Goal: Download file/media

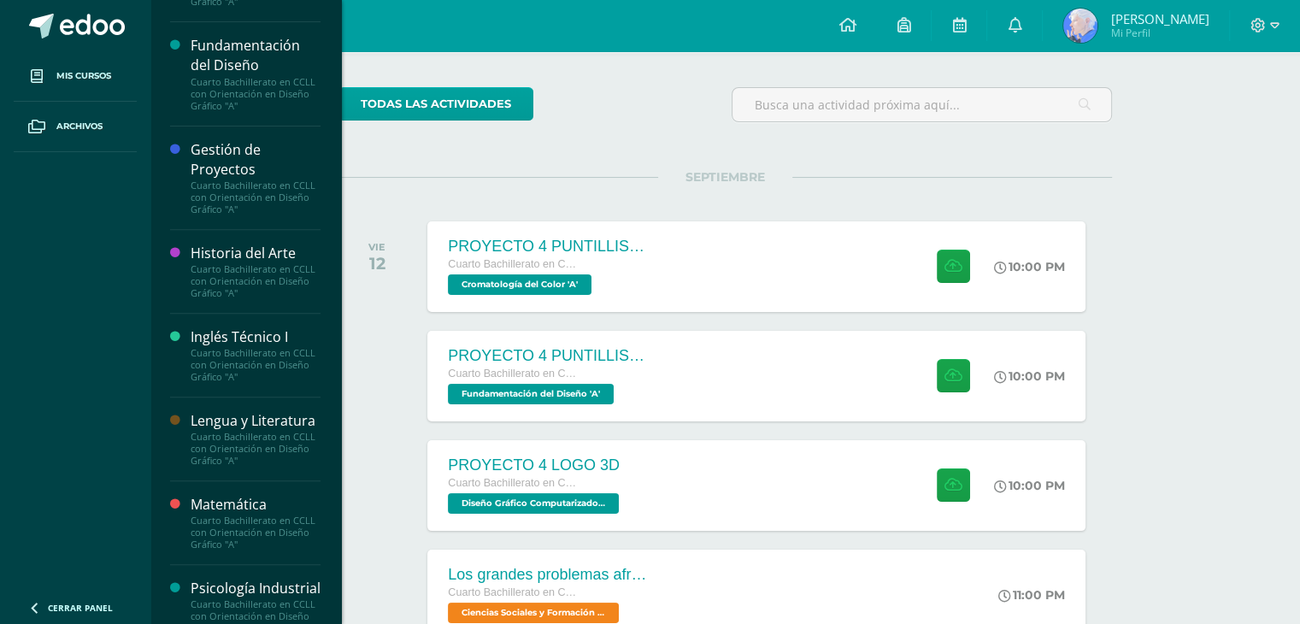
scroll to position [769, 0]
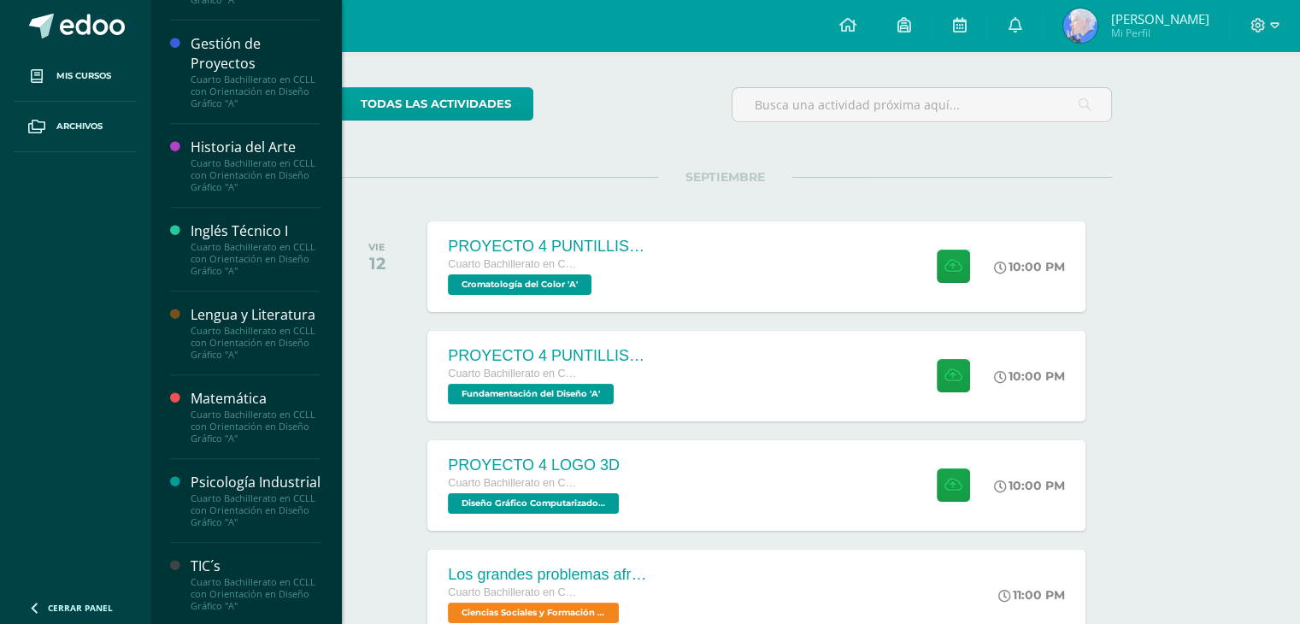
click at [230, 408] on div "Matemática" at bounding box center [256, 399] width 130 height 20
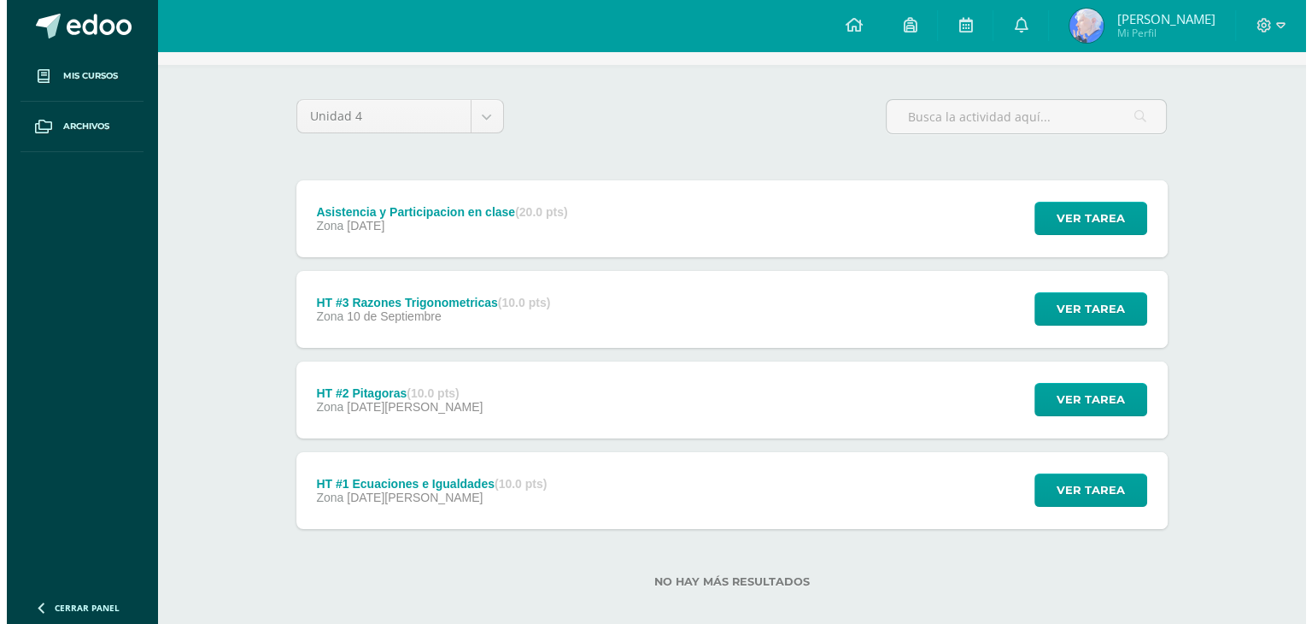
scroll to position [123, 0]
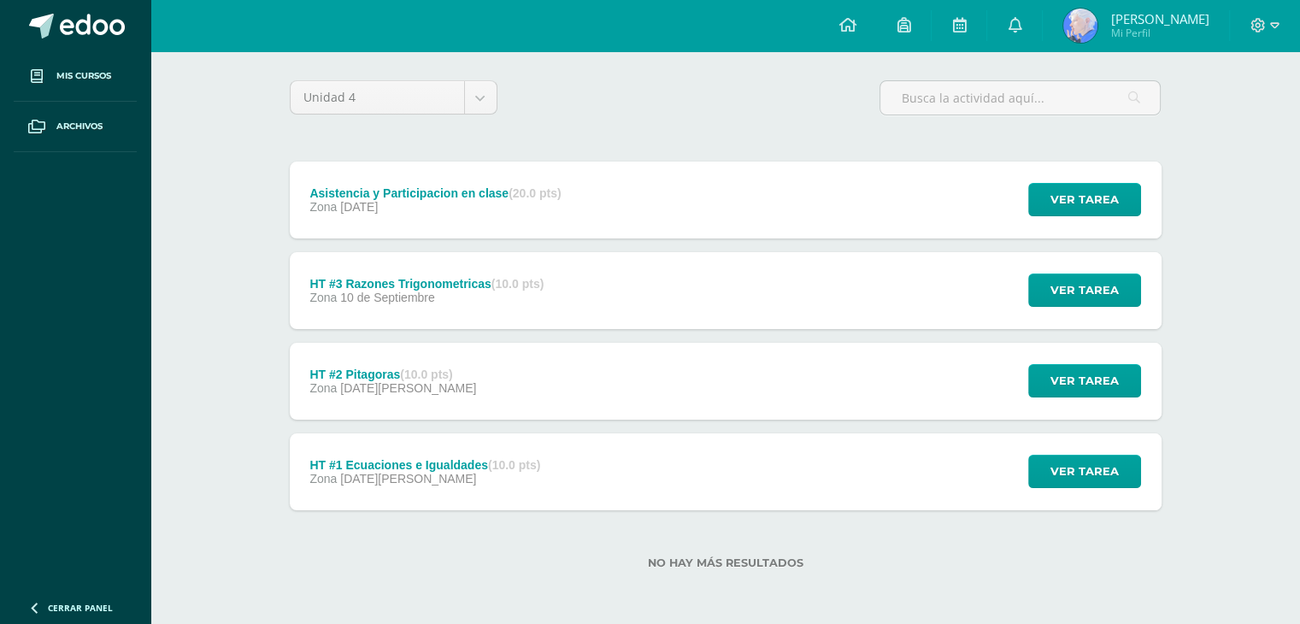
click at [520, 298] on div "Zona [DATE]" at bounding box center [426, 298] width 234 height 14
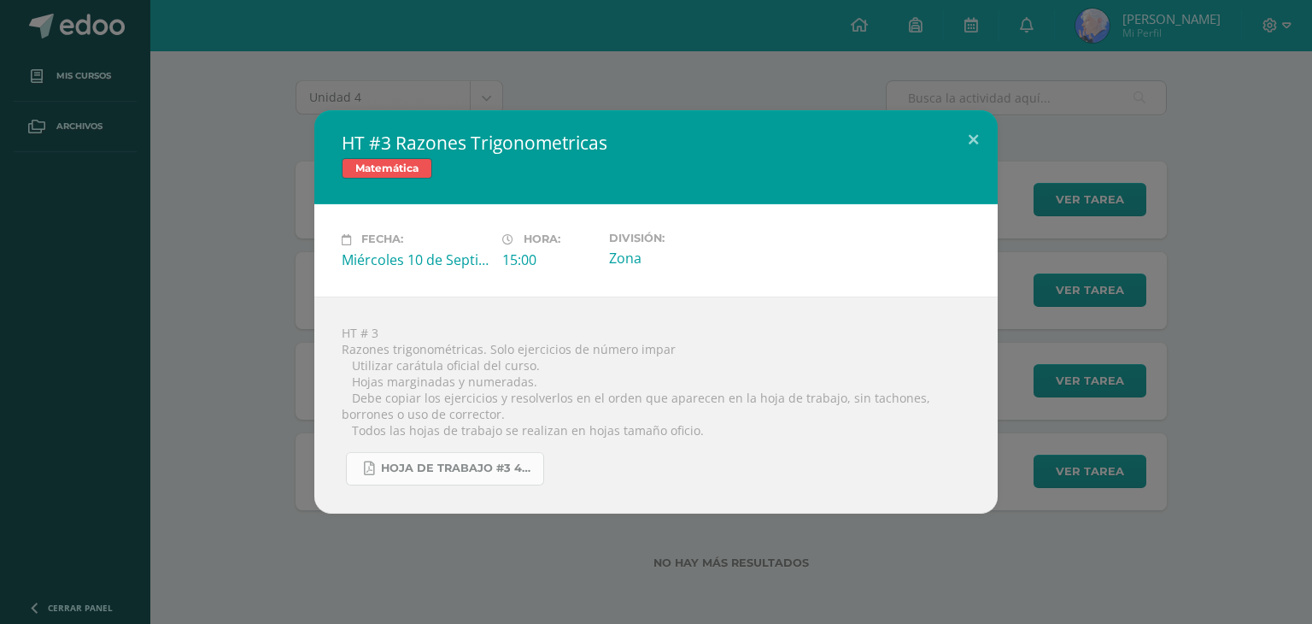
click at [390, 462] on span "Hoja de trabajo #3 4U.pdf" at bounding box center [458, 468] width 154 height 14
